Goal: Navigation & Orientation: Find specific page/section

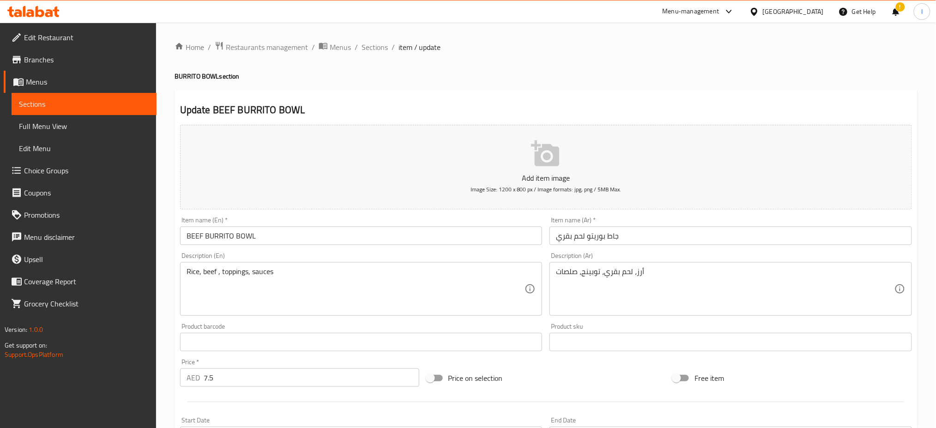
click at [42, 4] on div at bounding box center [33, 11] width 67 height 18
click at [42, 8] on icon at bounding box center [33, 11] width 52 height 11
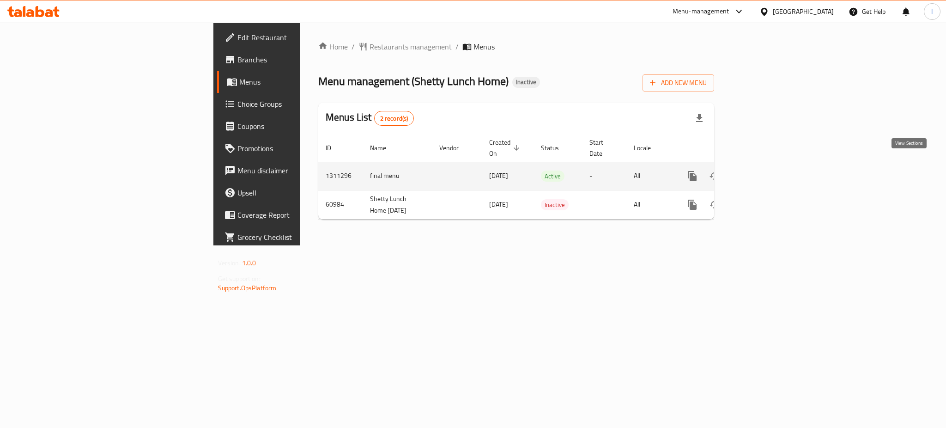
click at [770, 172] on link "enhanced table" at bounding box center [759, 176] width 22 height 22
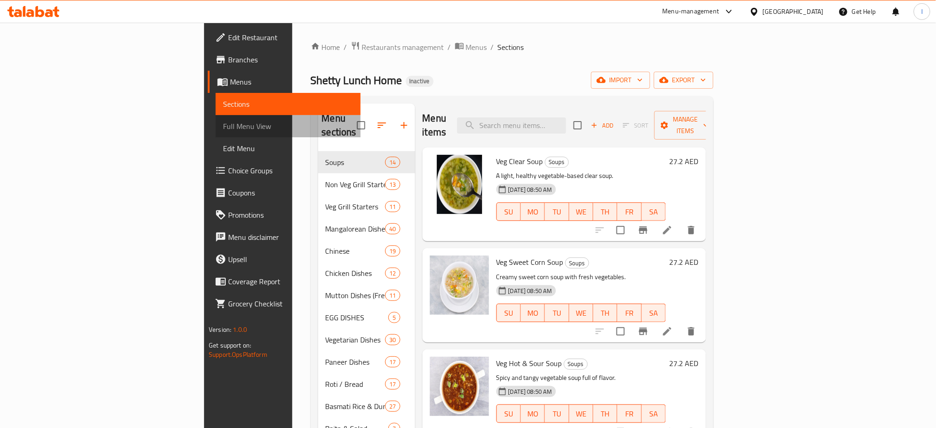
click at [223, 126] on span "Full Menu View" at bounding box center [288, 126] width 130 height 11
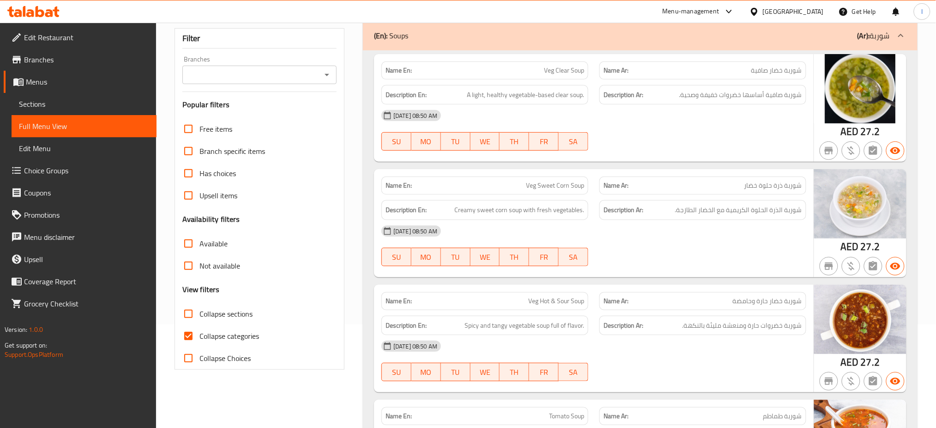
scroll to position [201, 0]
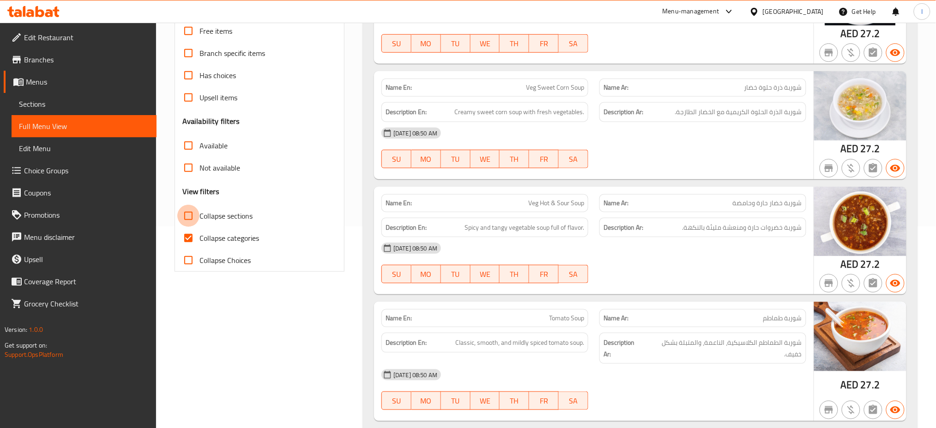
click at [190, 217] on input "Collapse sections" at bounding box center [188, 216] width 22 height 22
checkbox input "true"
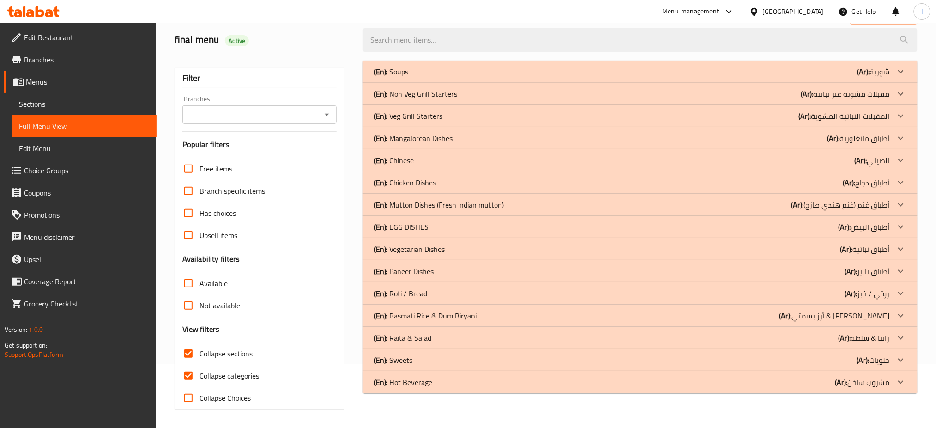
scroll to position [64, 0]
click at [187, 257] on h3 "Availability filters" at bounding box center [211, 259] width 58 height 11
click at [187, 375] on input "Collapse categories" at bounding box center [188, 375] width 22 height 22
checkbox input "false"
click at [445, 140] on p "(En): Mangalorean Dishes" at bounding box center [413, 138] width 79 height 11
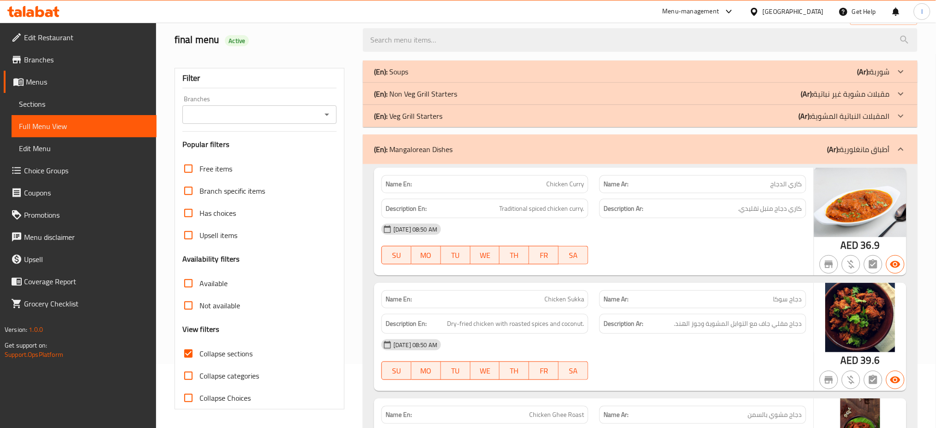
click at [426, 121] on p "(En): Veg Grill Starters" at bounding box center [408, 115] width 68 height 11
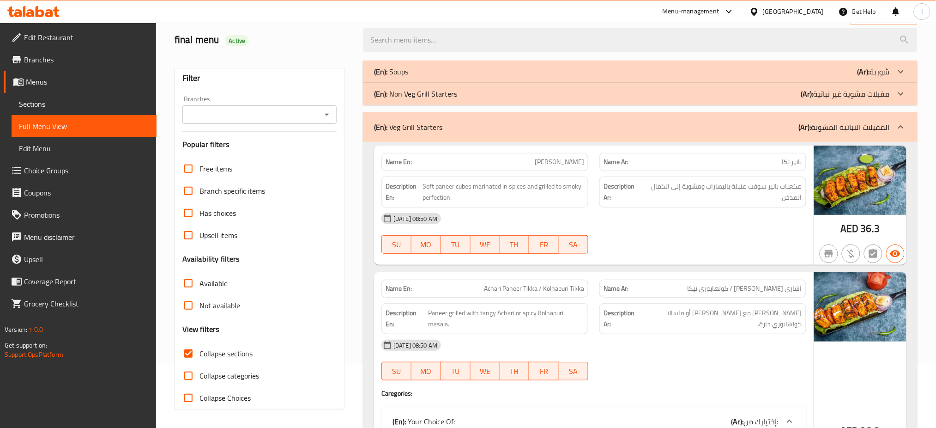
click at [476, 95] on div "(En): Non Veg Grill Starters (Ar): مقبلات مشوية غير نباتية" at bounding box center [632, 93] width 516 height 11
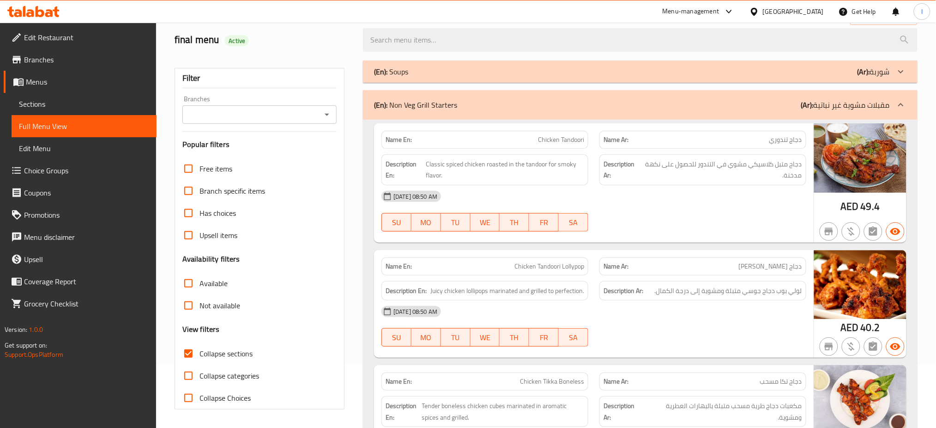
click at [435, 73] on div "(En): Soups (Ar): شوربة" at bounding box center [632, 71] width 516 height 11
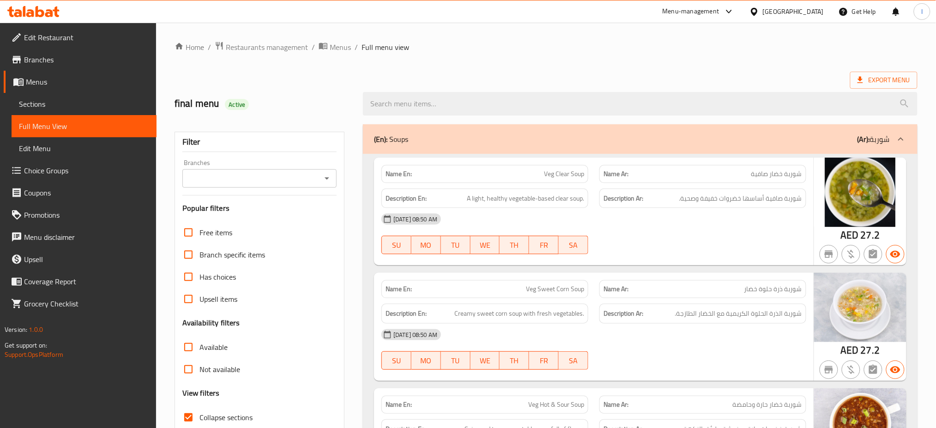
scroll to position [688, 0]
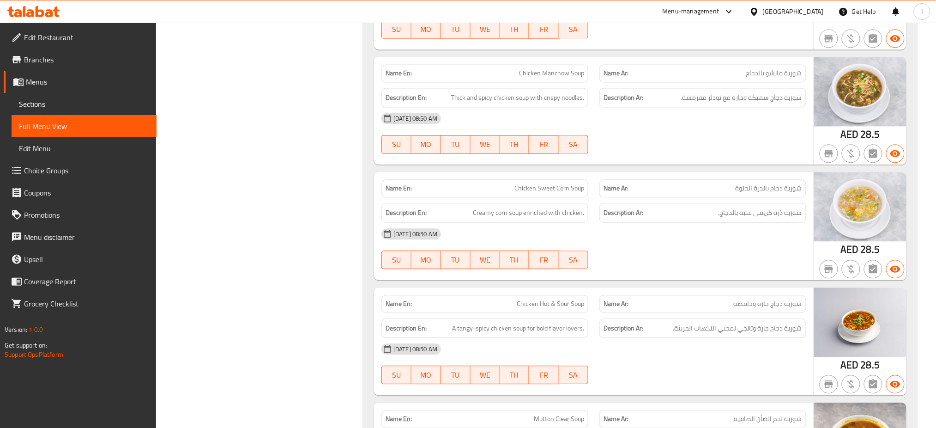
click at [51, 75] on link "Menus" at bounding box center [80, 82] width 153 height 22
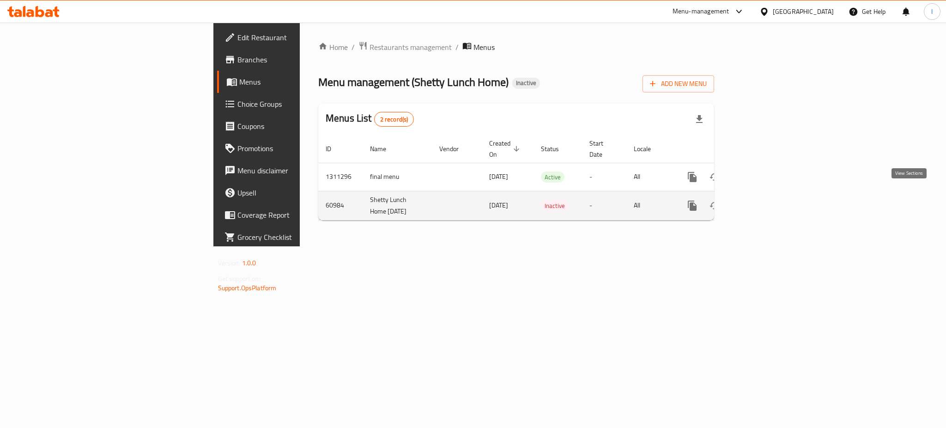
click at [764, 200] on icon "enhanced table" at bounding box center [758, 205] width 11 height 11
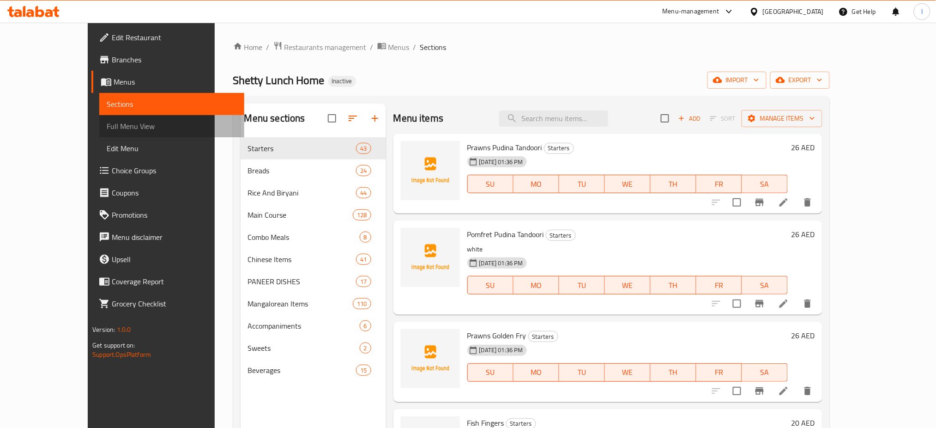
click at [107, 130] on span "Full Menu View" at bounding box center [172, 126] width 130 height 11
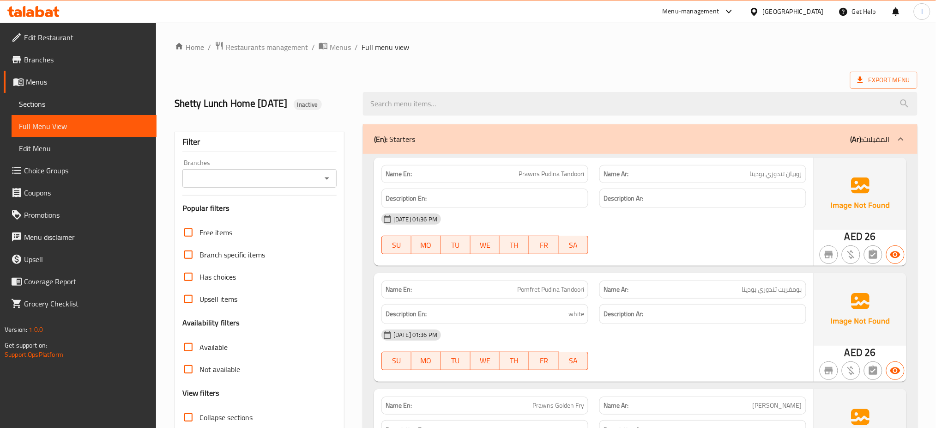
scroll to position [203, 0]
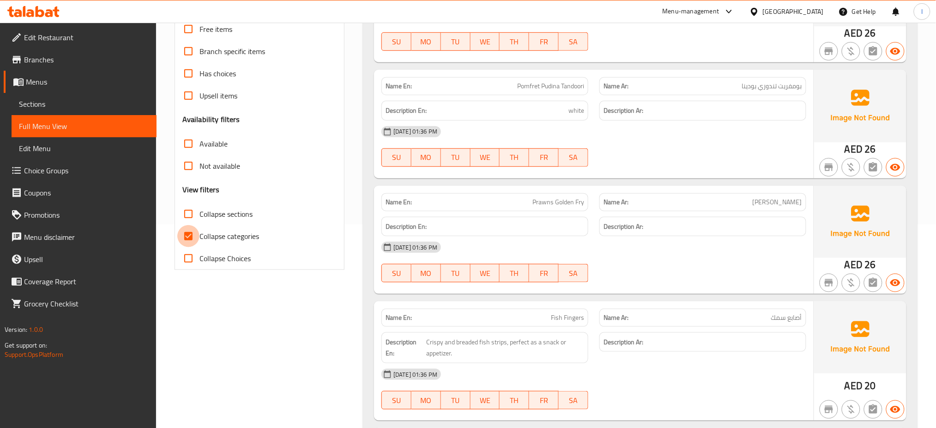
click at [188, 232] on input "Collapse categories" at bounding box center [188, 236] width 22 height 22
checkbox input "false"
click at [188, 215] on input "Collapse sections" at bounding box center [188, 214] width 22 height 22
checkbox input "true"
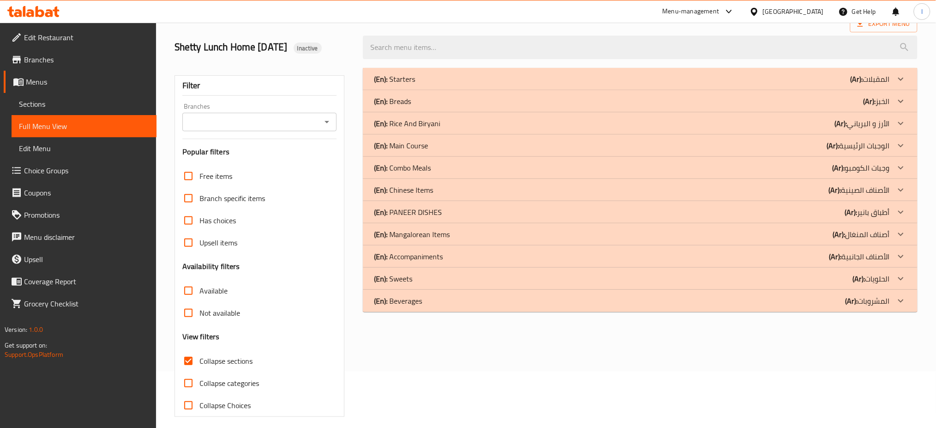
scroll to position [64, 0]
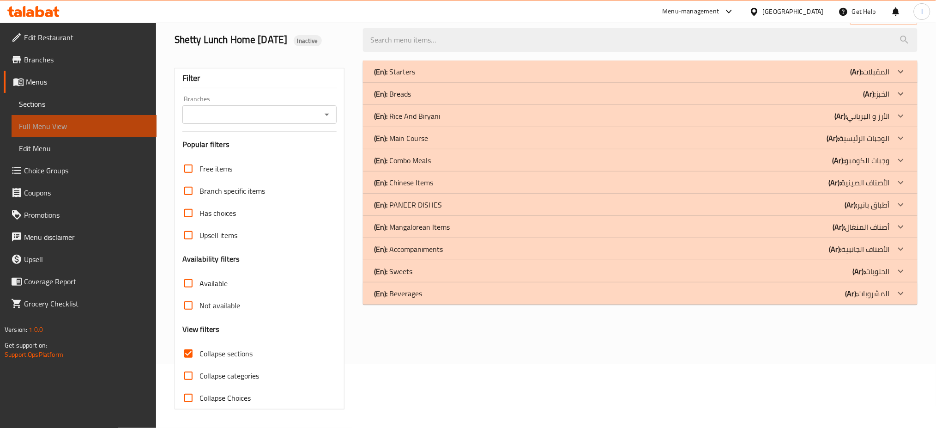
click at [47, 125] on span "Full Menu View" at bounding box center [84, 126] width 130 height 11
click at [43, 130] on span "Full Menu View" at bounding box center [84, 126] width 130 height 11
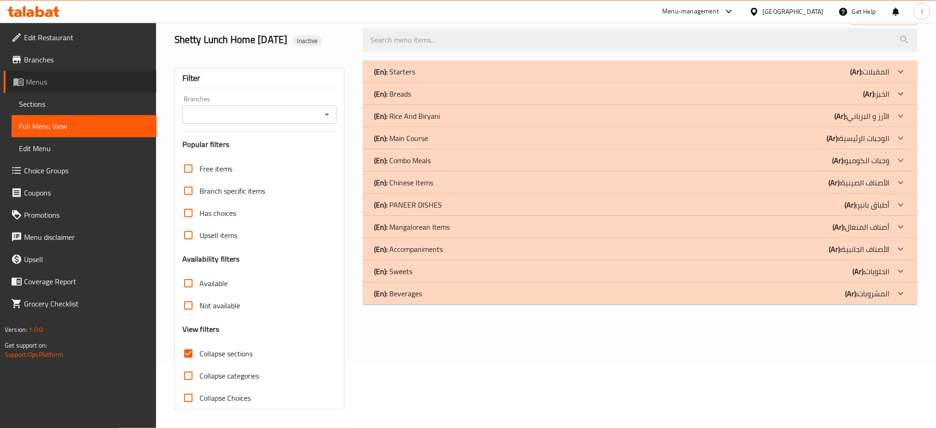
click at [54, 84] on span "Menus" at bounding box center [87, 81] width 123 height 11
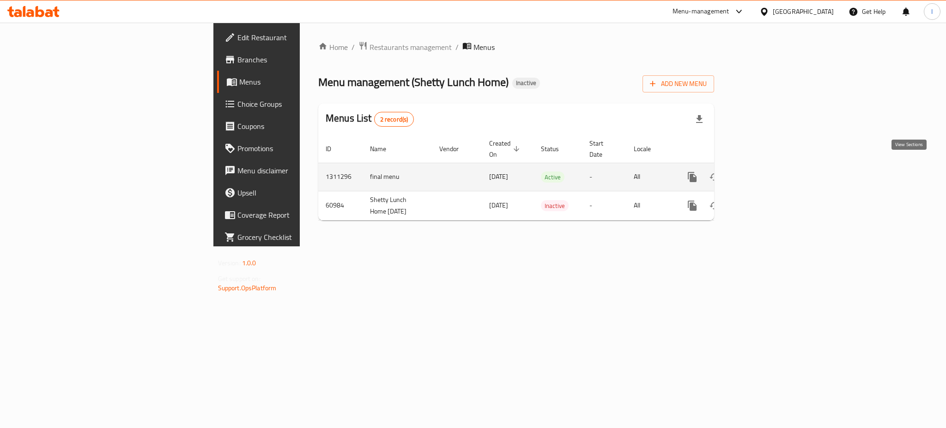
click at [764, 171] on icon "enhanced table" at bounding box center [758, 176] width 11 height 11
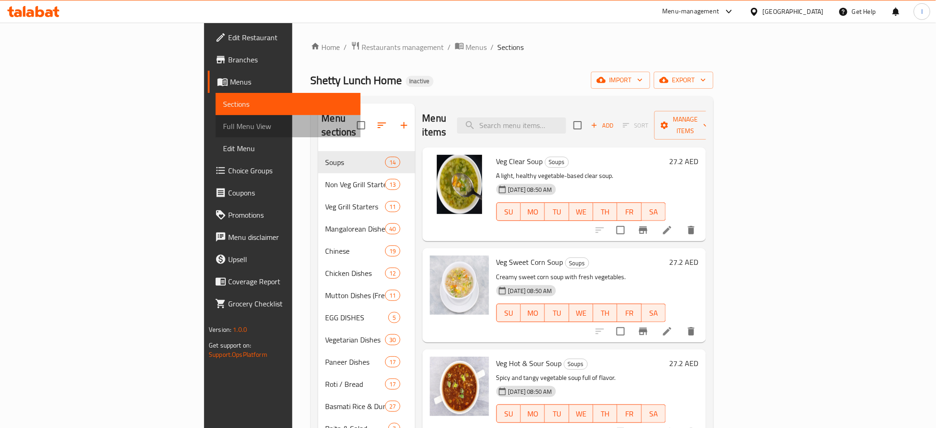
click at [223, 130] on span "Full Menu View" at bounding box center [288, 126] width 130 height 11
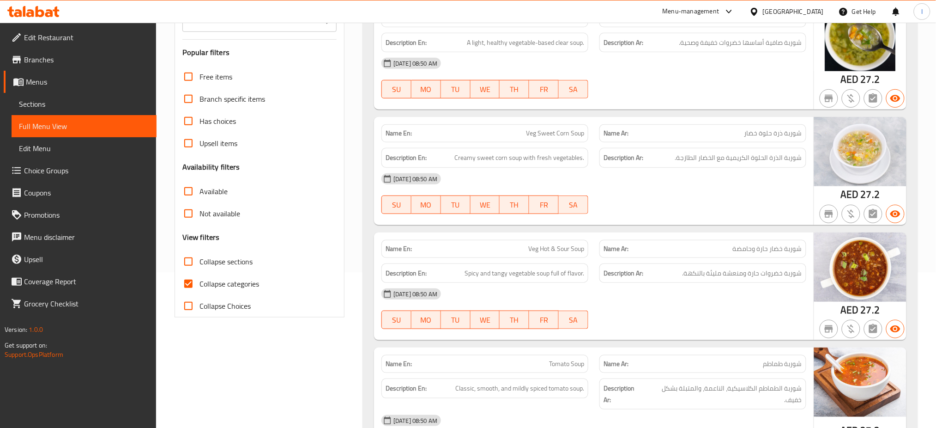
scroll to position [158, 0]
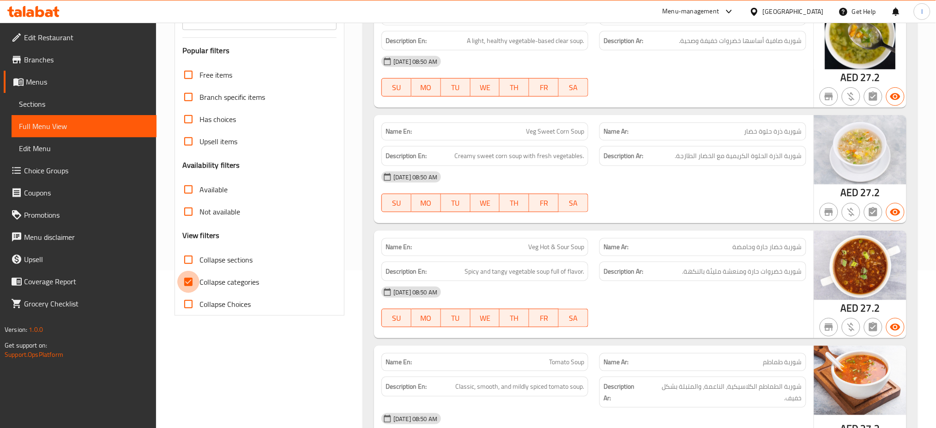
click at [188, 287] on input "Collapse categories" at bounding box center [188, 282] width 22 height 22
checkbox input "false"
click at [189, 258] on input "Collapse sections" at bounding box center [188, 260] width 22 height 22
checkbox input "true"
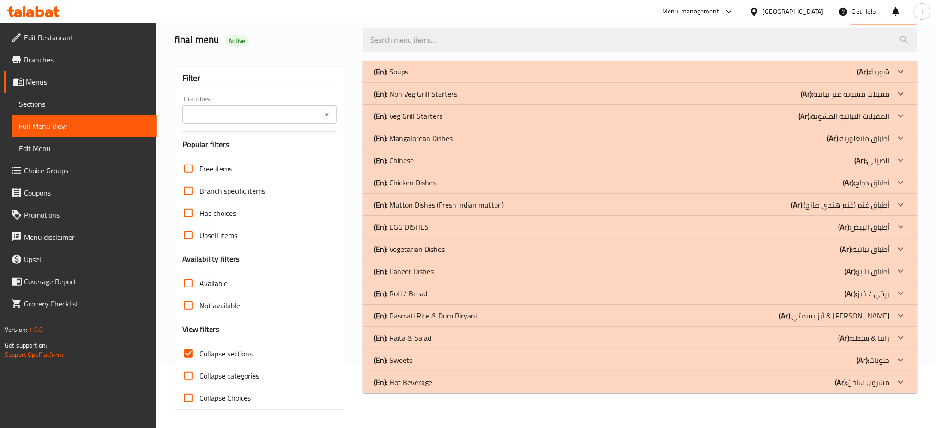
scroll to position [9, 0]
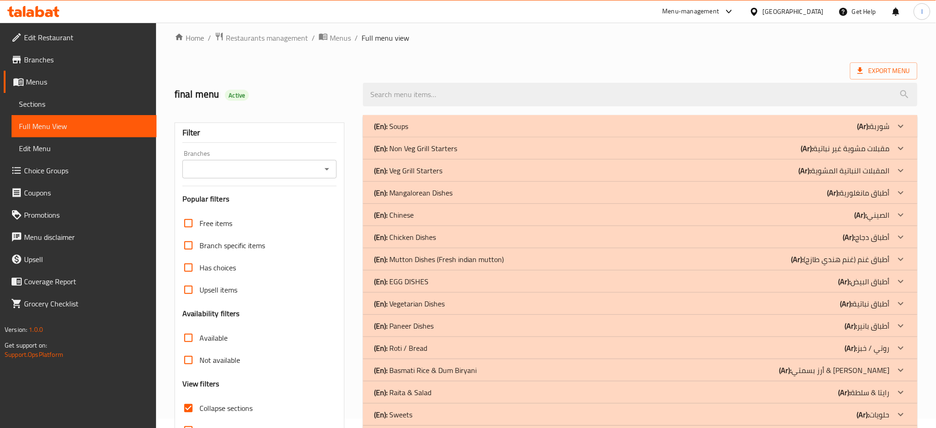
click at [445, 195] on p "(En): Mangalorean Dishes" at bounding box center [413, 192] width 79 height 11
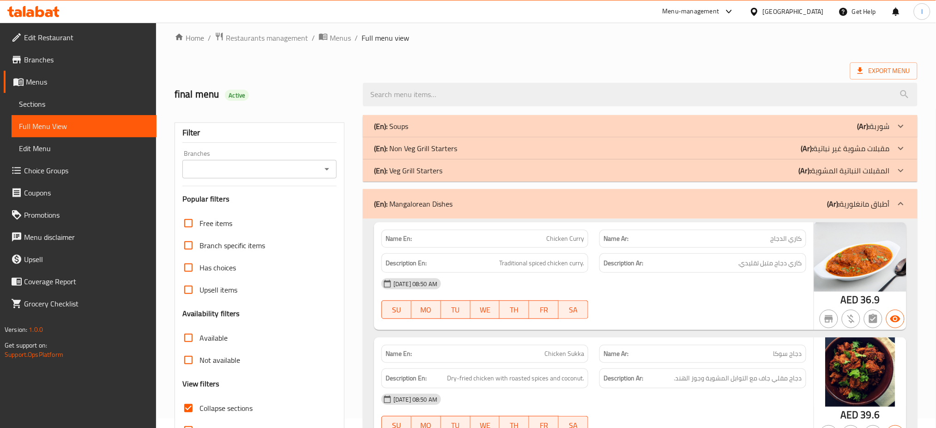
click at [432, 169] on p "(En): Veg Grill Starters" at bounding box center [408, 170] width 68 height 11
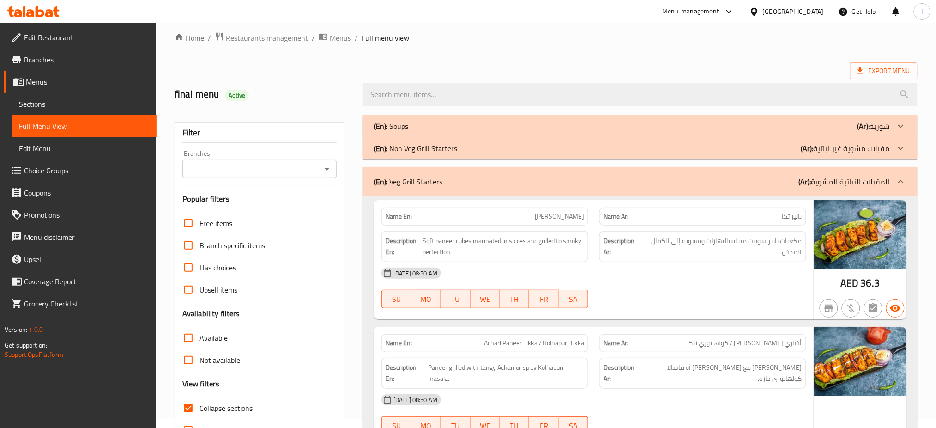
click at [455, 148] on p "(En): Non Veg Grill Starters" at bounding box center [415, 148] width 83 height 11
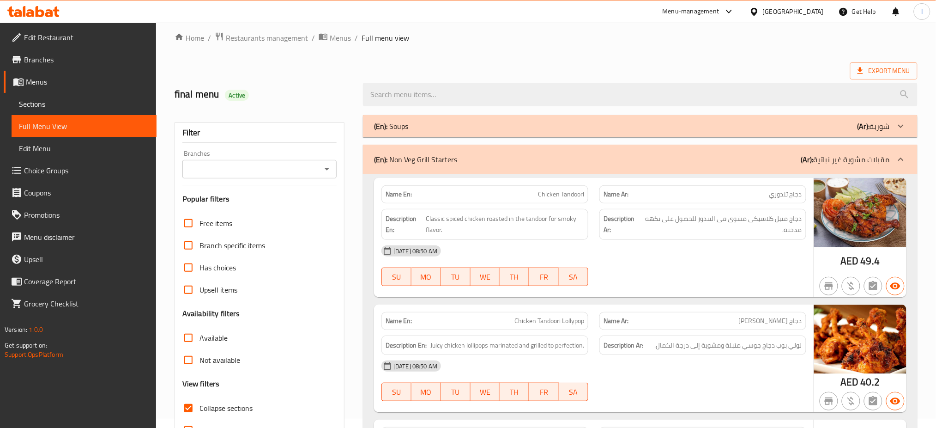
click at [424, 124] on div "(En): Soups (Ar): شوربة" at bounding box center [632, 126] width 516 height 11
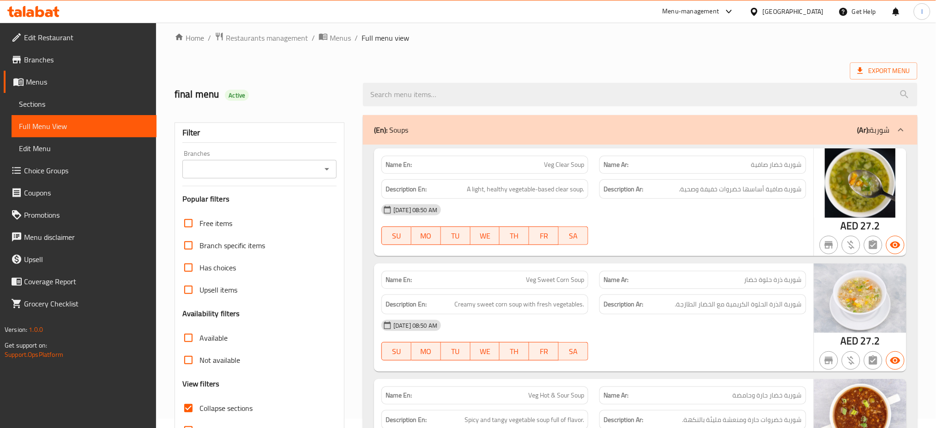
drag, startPoint x: 60, startPoint y: 94, endPoint x: 60, endPoint y: 101, distance: 6.9
click at [60, 94] on link "Sections" at bounding box center [84, 104] width 145 height 22
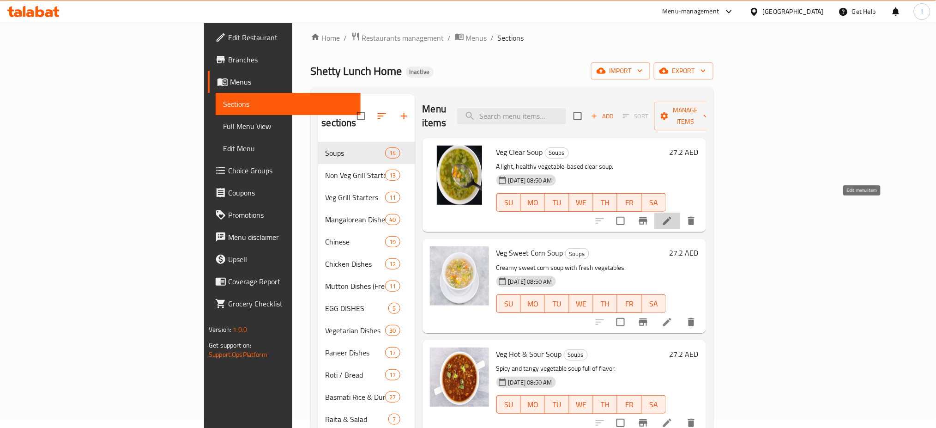
click at [673, 215] on icon at bounding box center [667, 220] width 11 height 11
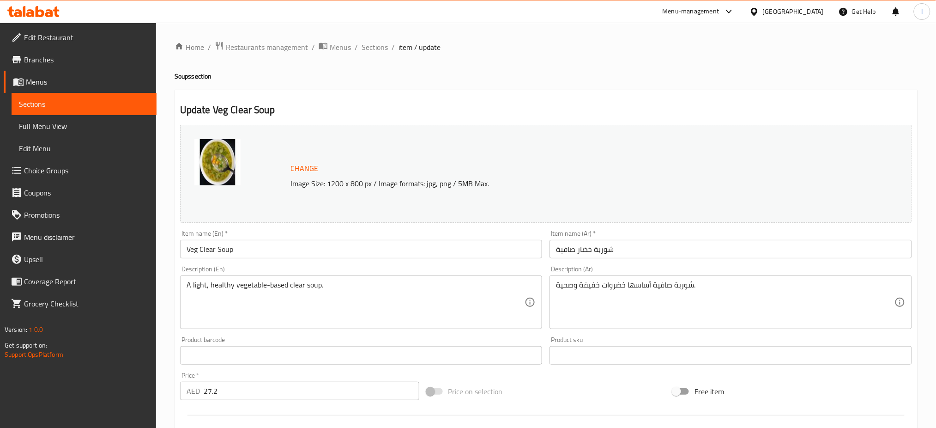
click at [54, 122] on span "Full Menu View" at bounding box center [84, 126] width 130 height 11
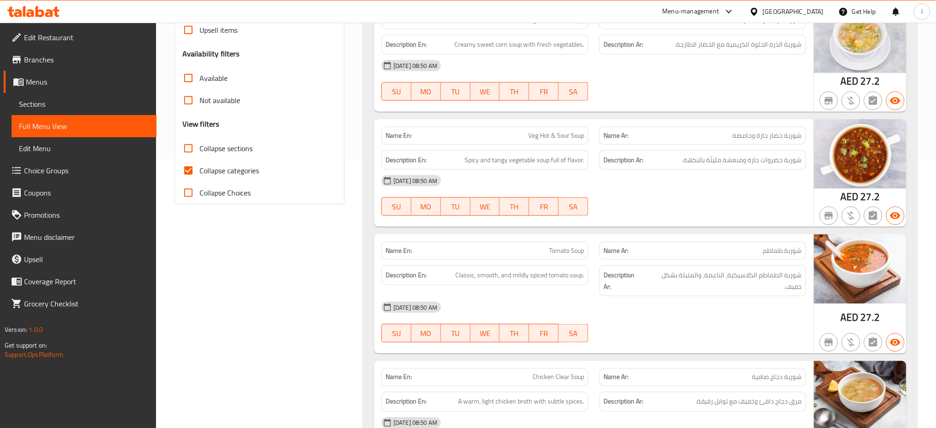
scroll to position [273, 0]
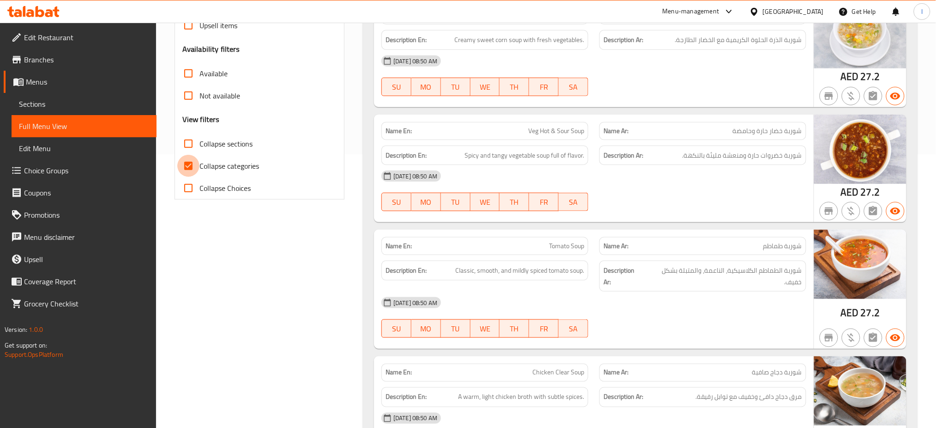
click at [193, 172] on input "Collapse categories" at bounding box center [188, 166] width 22 height 22
checkbox input "false"
click at [185, 144] on input "Collapse sections" at bounding box center [188, 144] width 22 height 22
checkbox input "true"
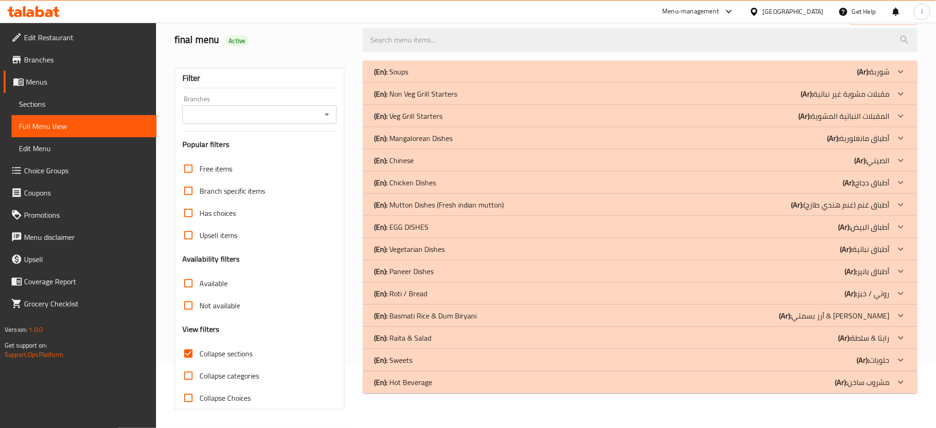
scroll to position [0, 0]
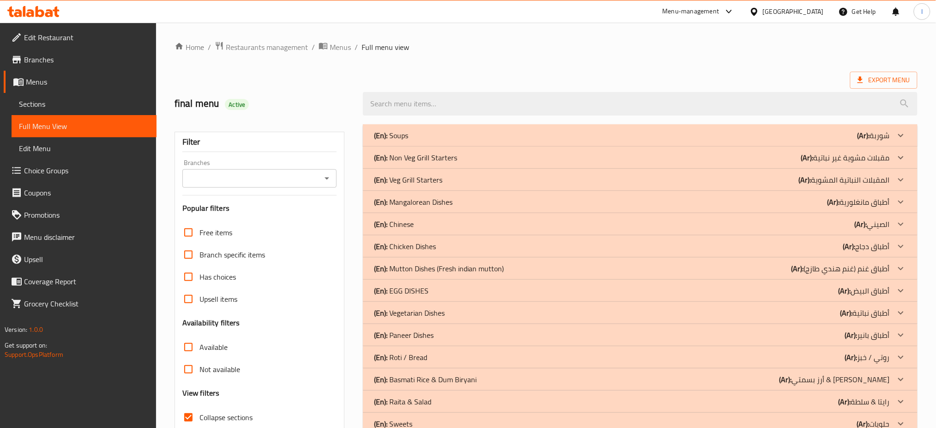
click at [422, 202] on p "(En): Mangalorean Dishes" at bounding box center [413, 201] width 79 height 11
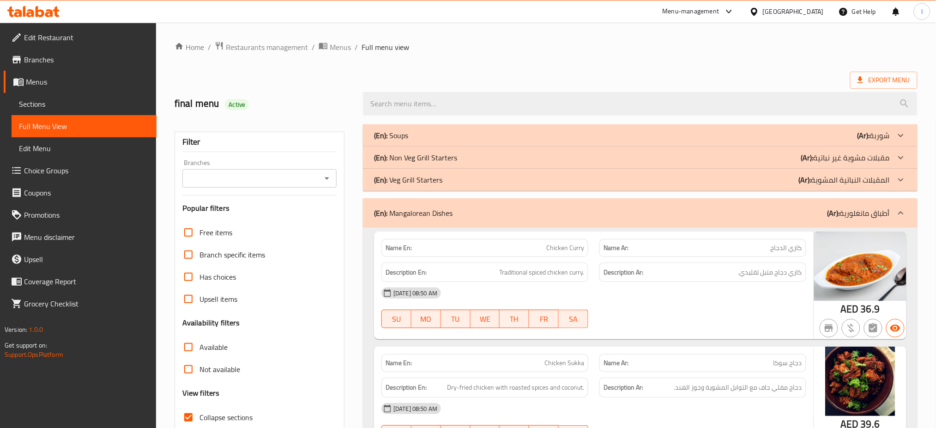
click at [413, 183] on p "(En): Veg Grill Starters" at bounding box center [408, 179] width 68 height 11
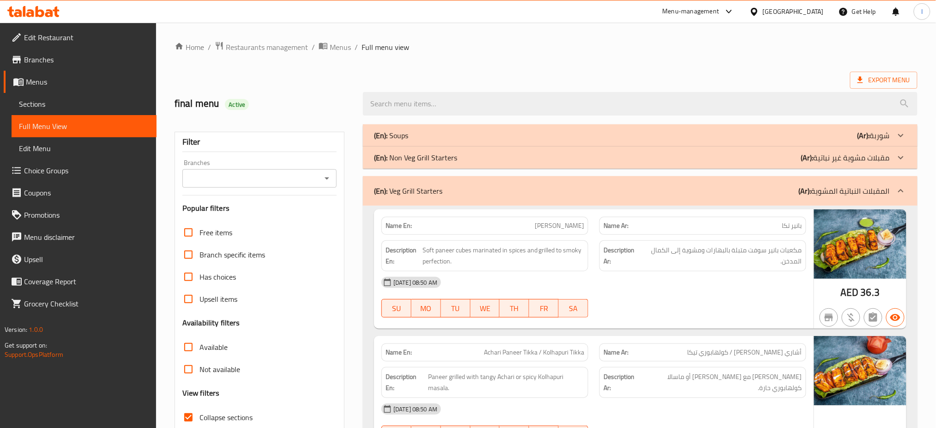
click at [429, 163] on p "(En): Non Veg Grill Starters" at bounding box center [415, 157] width 83 height 11
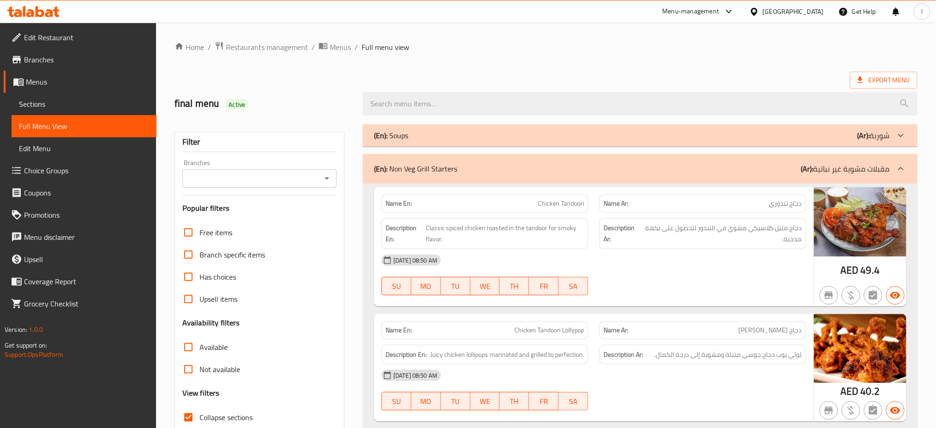
click at [408, 140] on p "(En): Soups" at bounding box center [391, 135] width 34 height 11
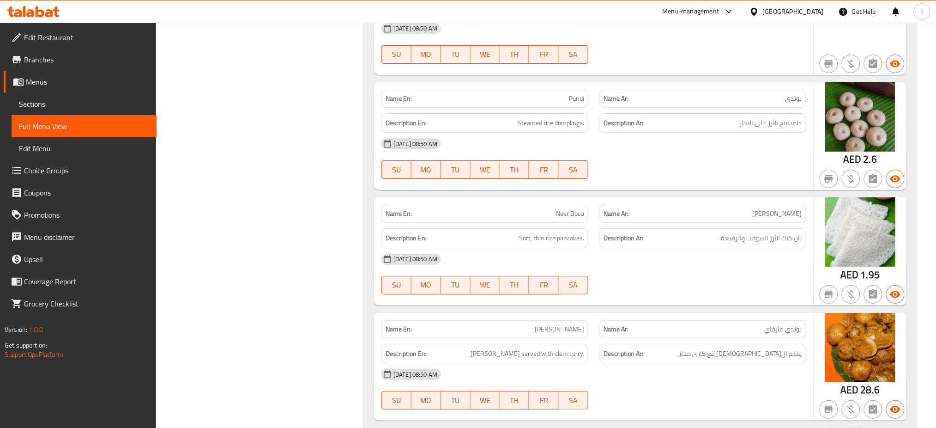
scroll to position [4753, 0]
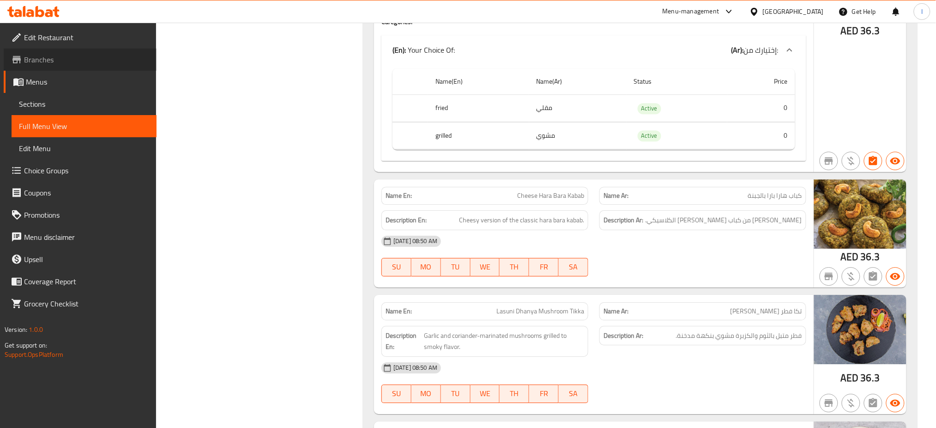
click at [49, 58] on span "Branches" at bounding box center [86, 59] width 125 height 11
